Goal: Transaction & Acquisition: Purchase product/service

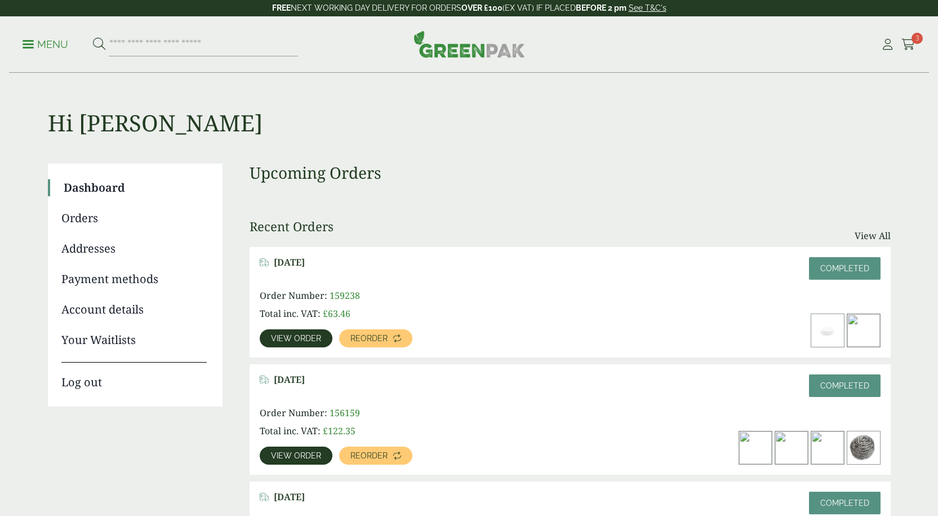
click at [301, 460] on link "View order" at bounding box center [296, 455] width 73 height 18
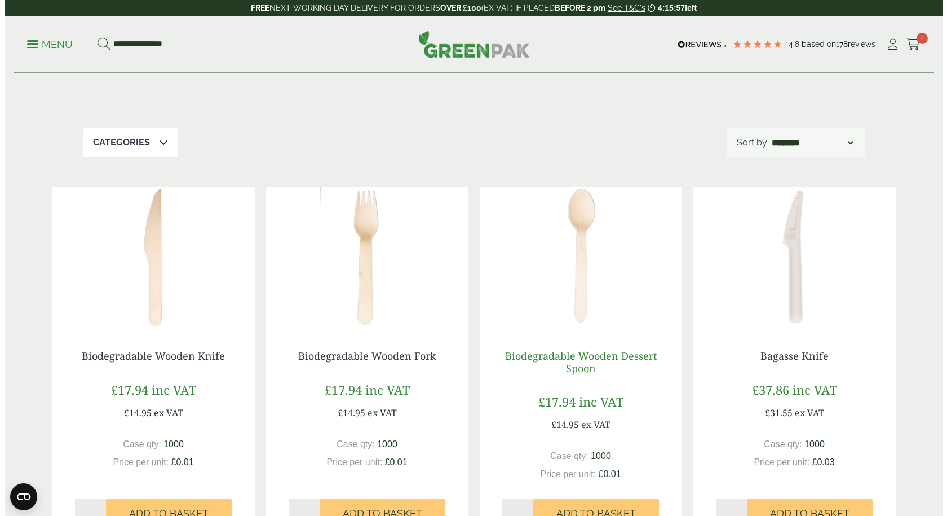
scroll to position [225, 0]
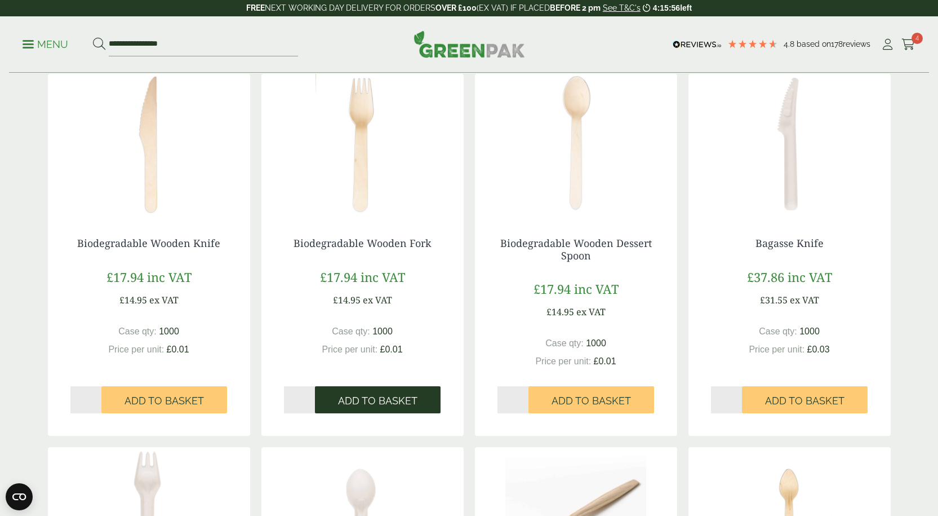
click at [392, 403] on span "Add to Basket" at bounding box center [377, 400] width 79 height 12
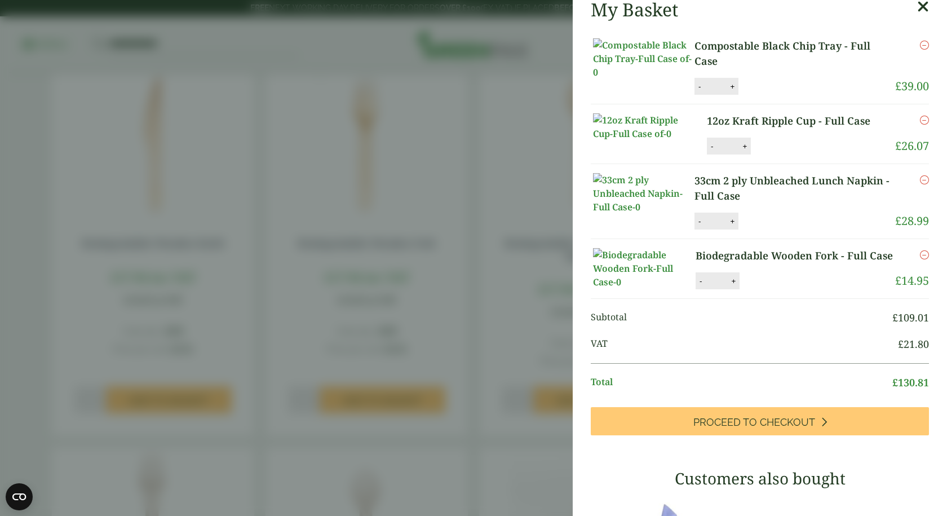
scroll to position [169, 0]
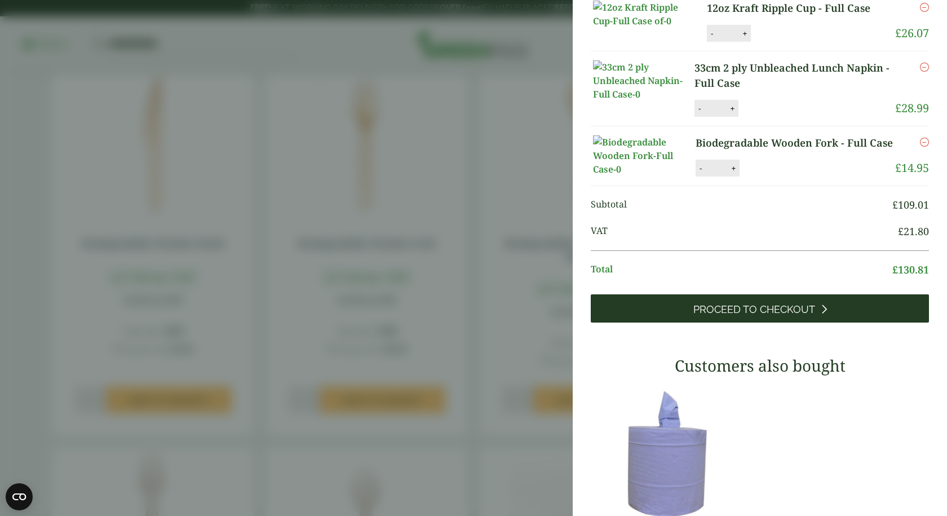
click at [780, 322] on link "Proceed to Checkout" at bounding box center [759, 308] width 338 height 28
